Goal: Transaction & Acquisition: Book appointment/travel/reservation

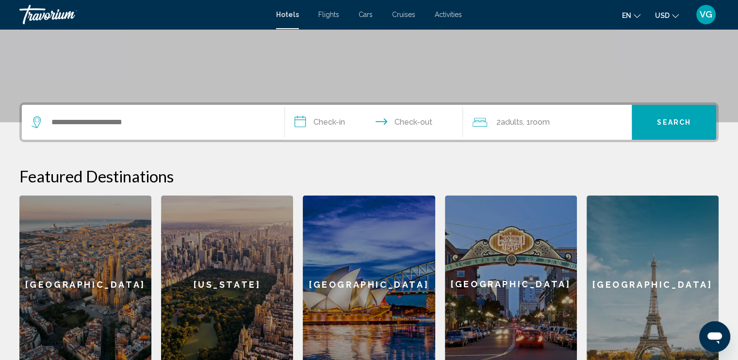
scroll to position [194, 0]
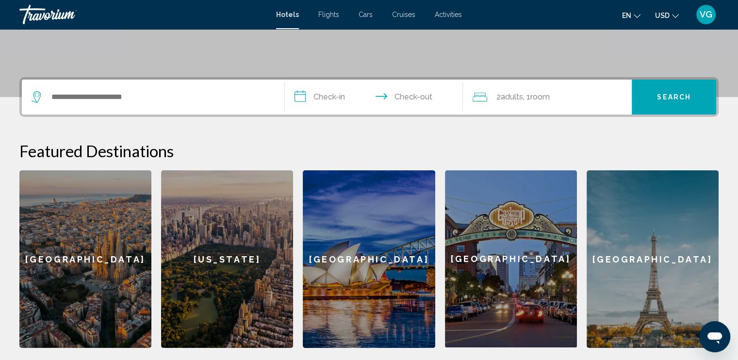
click at [328, 16] on span "Flights" at bounding box center [328, 15] width 21 height 8
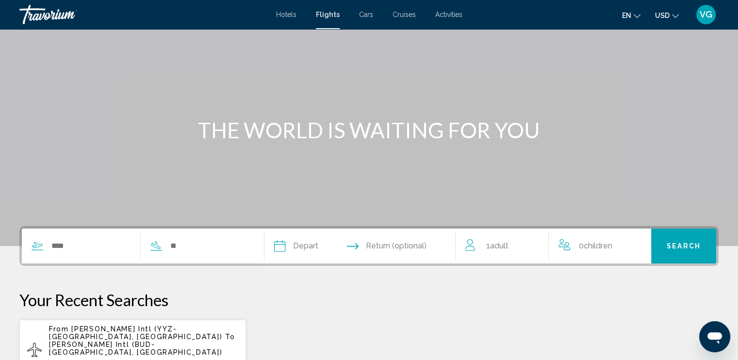
scroll to position [194, 0]
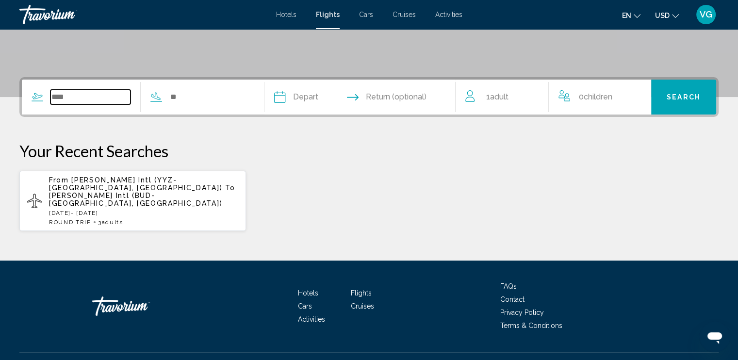
click at [82, 98] on input "Search widget" at bounding box center [90, 97] width 80 height 15
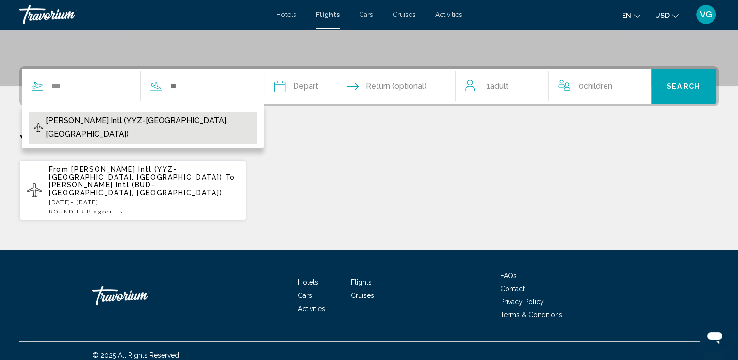
click at [83, 120] on span "[PERSON_NAME] Intl (YYZ-[GEOGRAPHIC_DATA], [GEOGRAPHIC_DATA])" at bounding box center [149, 127] width 206 height 27
type input "**********"
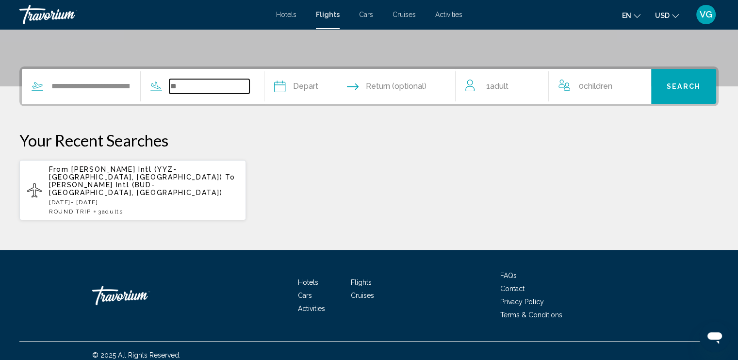
click at [186, 81] on input "Search widget" at bounding box center [209, 86] width 80 height 15
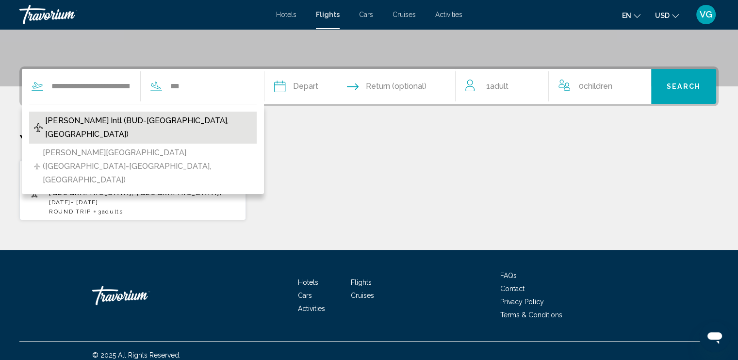
click at [152, 118] on span "[PERSON_NAME] Intl (BUD-[GEOGRAPHIC_DATA], [GEOGRAPHIC_DATA])" at bounding box center [148, 127] width 206 height 27
type input "**********"
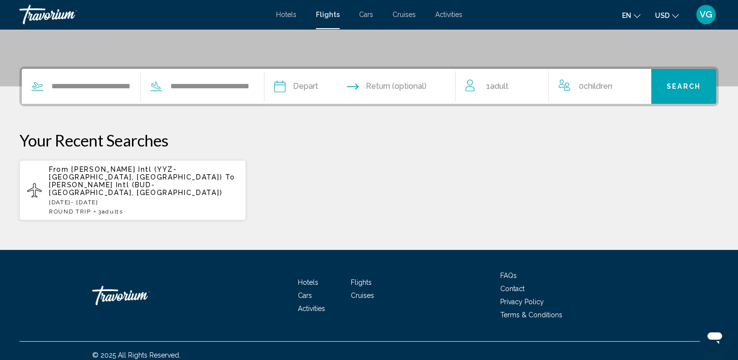
click at [318, 88] on input "Depart date" at bounding box center [319, 88] width 95 height 38
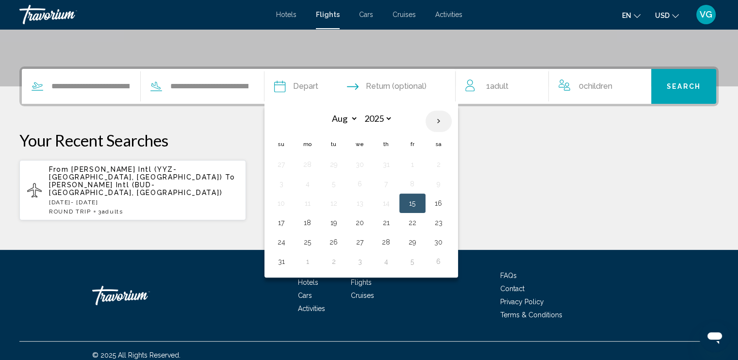
click at [452, 121] on th "Next month" at bounding box center [439, 121] width 26 height 21
select select "*"
click at [315, 162] on button "1" at bounding box center [308, 165] width 16 height 14
type input "**********"
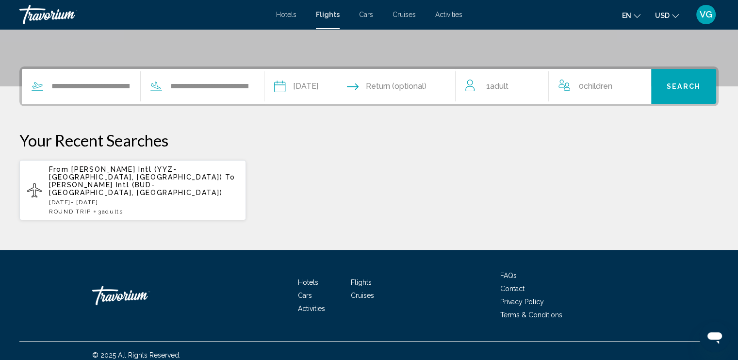
click at [400, 85] on input "Return date" at bounding box center [412, 88] width 95 height 38
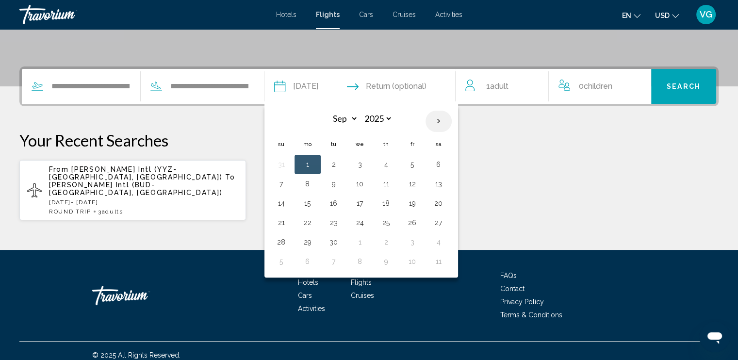
click at [452, 122] on th "Next month" at bounding box center [439, 121] width 26 height 21
select select "*"
click at [446, 161] on button "4" at bounding box center [439, 165] width 16 height 14
type input "**********"
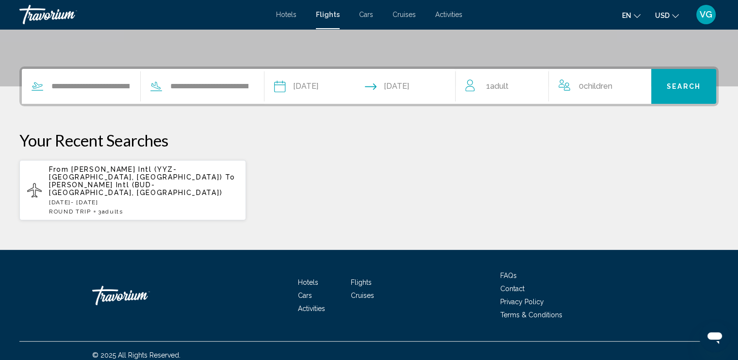
click at [507, 91] on span "1 Adult Adults" at bounding box center [497, 87] width 22 height 14
click at [533, 85] on icon "Increment adults" at bounding box center [534, 85] width 9 height 12
click at [666, 87] on button "Search" at bounding box center [683, 86] width 65 height 35
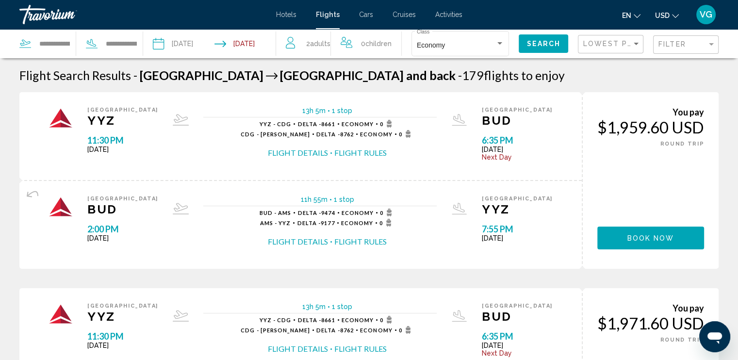
click at [675, 17] on icon "Change currency" at bounding box center [675, 16] width 7 height 4
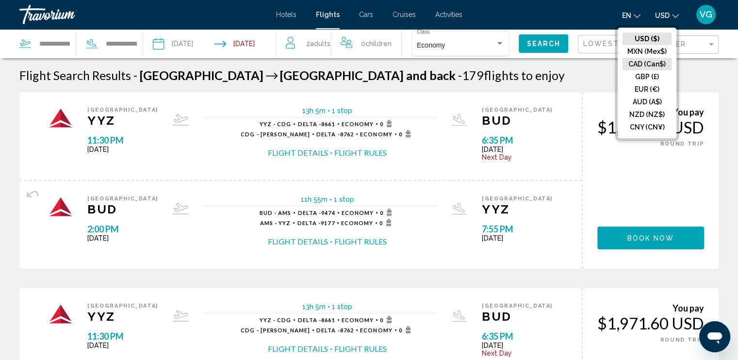
click at [646, 62] on button "CAD (Can$)" at bounding box center [647, 64] width 49 height 13
